Goal: Browse casually

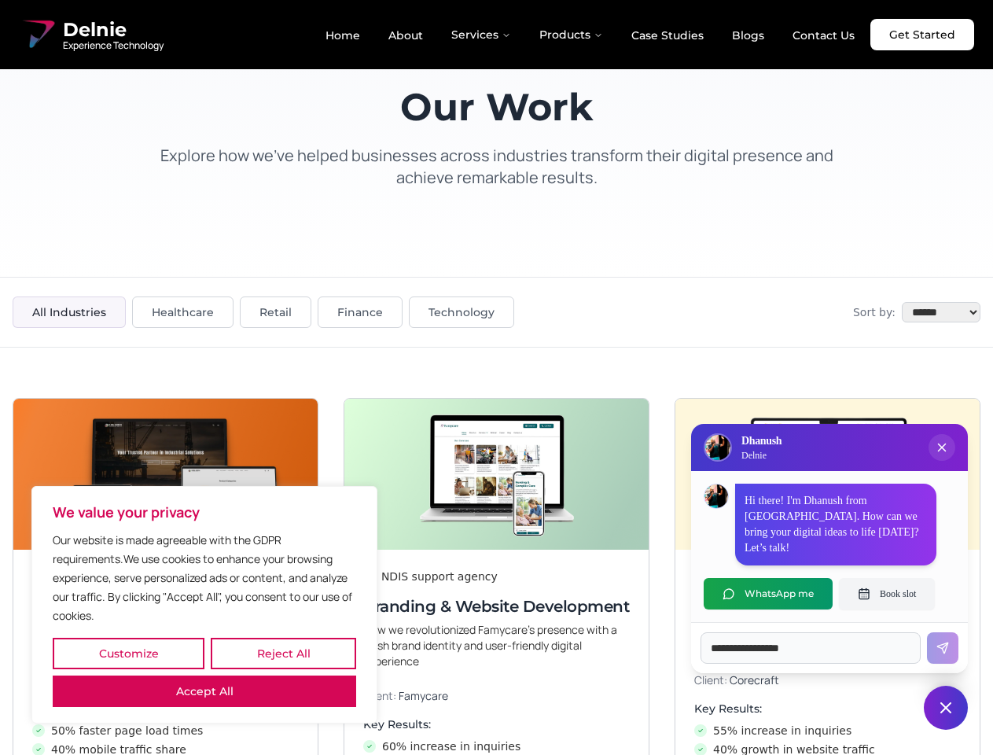
click at [128, 654] on button "Customize" at bounding box center [129, 653] width 152 height 31
click at [0, 0] on div at bounding box center [0, 0] width 0 height 0
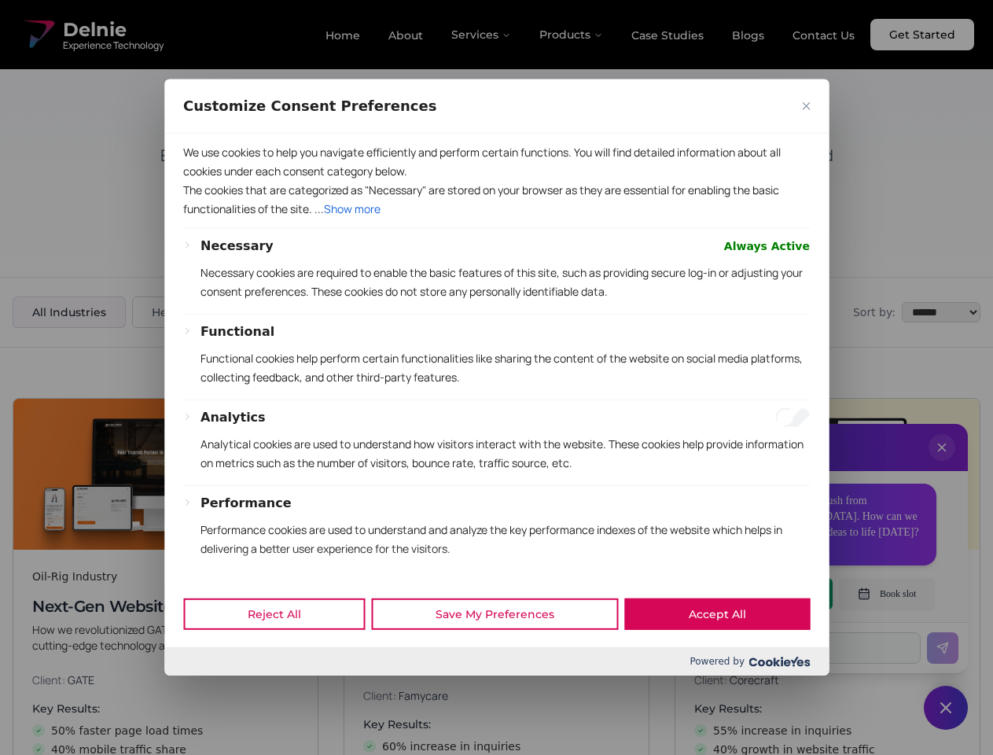
click at [205, 691] on div at bounding box center [496, 377] width 993 height 755
click at [496, 378] on p "Functional cookies help perform certain functionalities like sharing the conten…" at bounding box center [506, 368] width 610 height 38
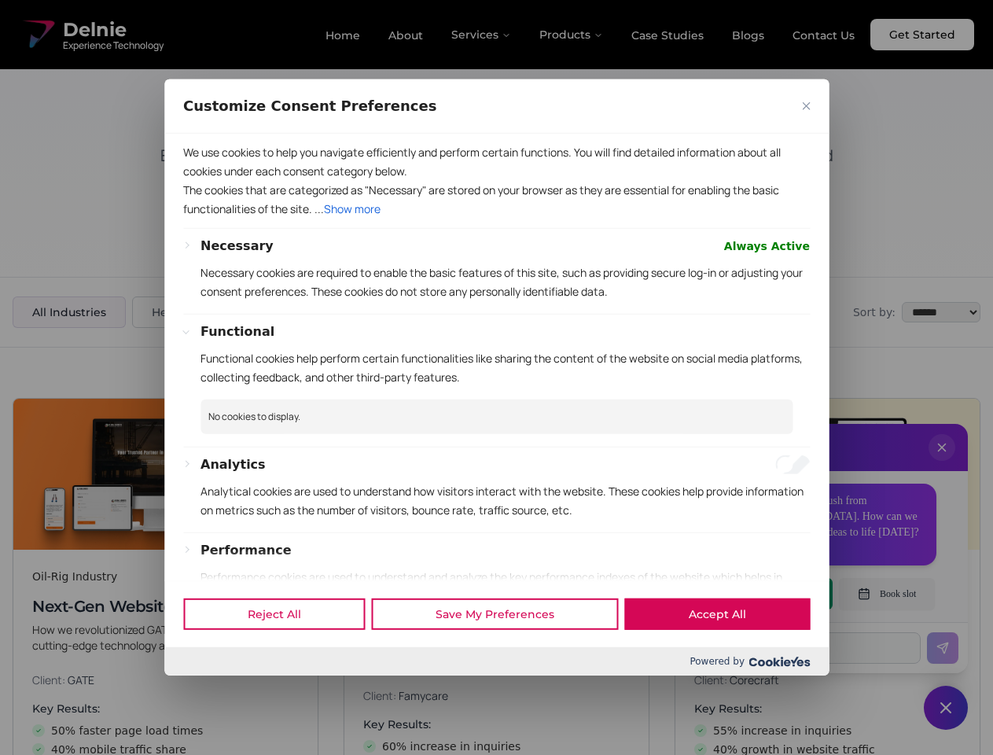
click at [942, 463] on div at bounding box center [496, 377] width 993 height 755
click at [769, 594] on div "Reject All Save My Preferences Accept All" at bounding box center [496, 614] width 665 height 67
click at [887, 594] on div at bounding box center [496, 377] width 993 height 755
click at [946, 708] on div at bounding box center [496, 377] width 993 height 755
click at [482, 35] on div at bounding box center [496, 377] width 993 height 755
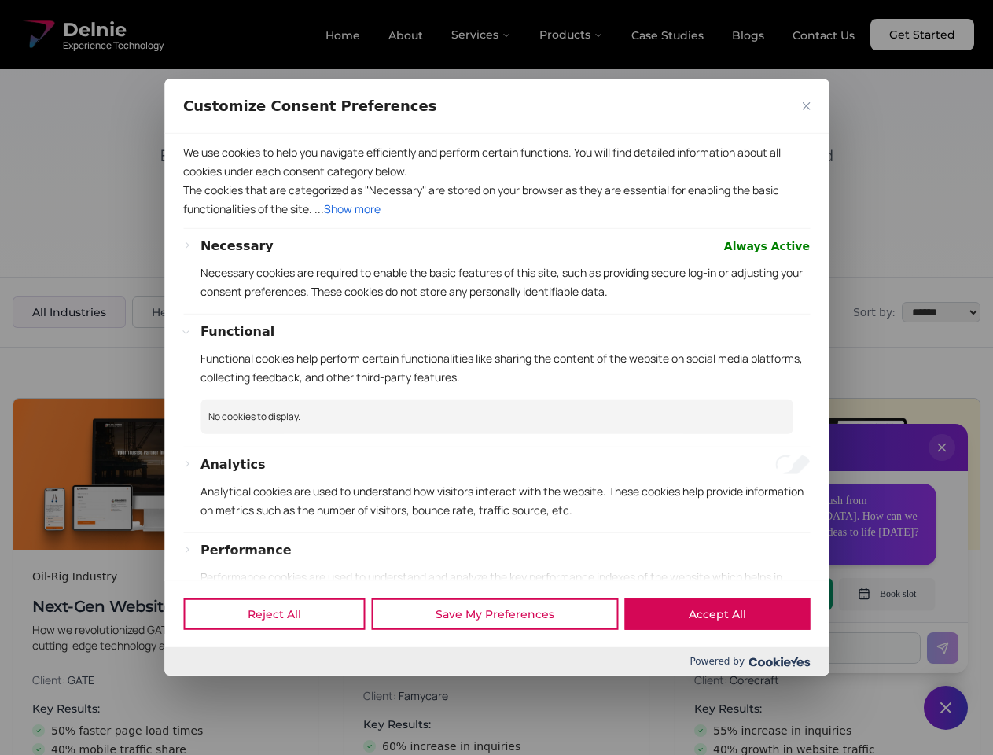
click at [572, 35] on div at bounding box center [496, 377] width 993 height 755
